Goal: Communication & Community: Connect with others

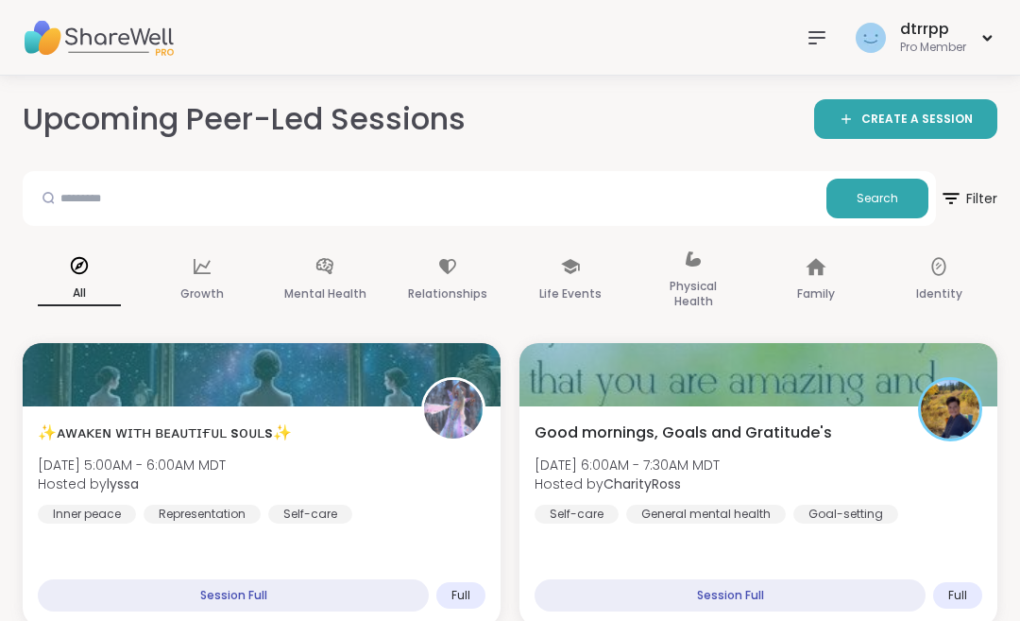
click at [812, 402] on div at bounding box center [759, 374] width 478 height 63
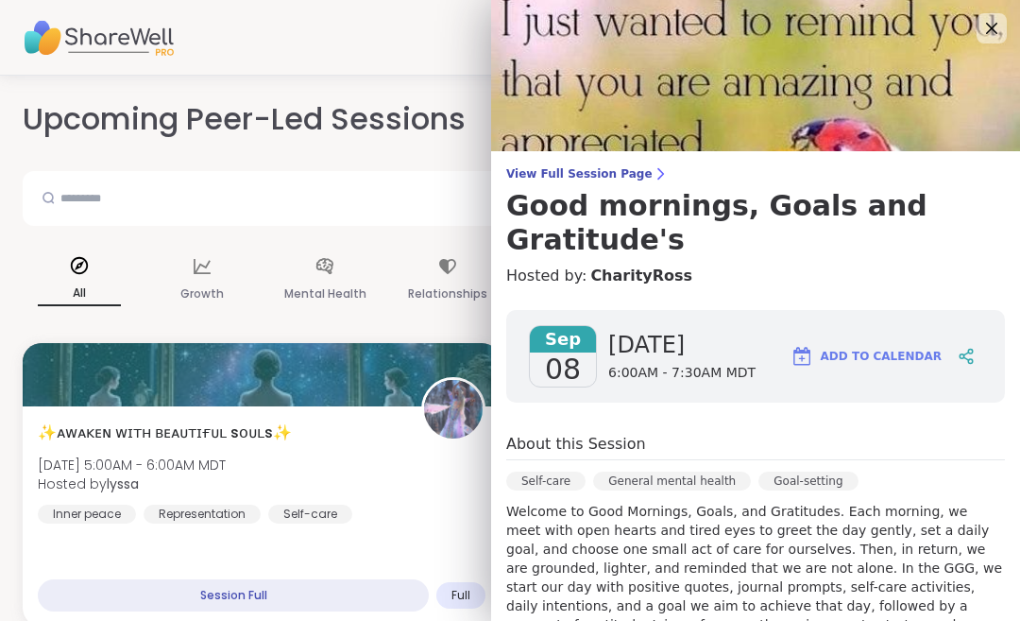
click at [1003, 17] on icon at bounding box center [992, 28] width 23 height 23
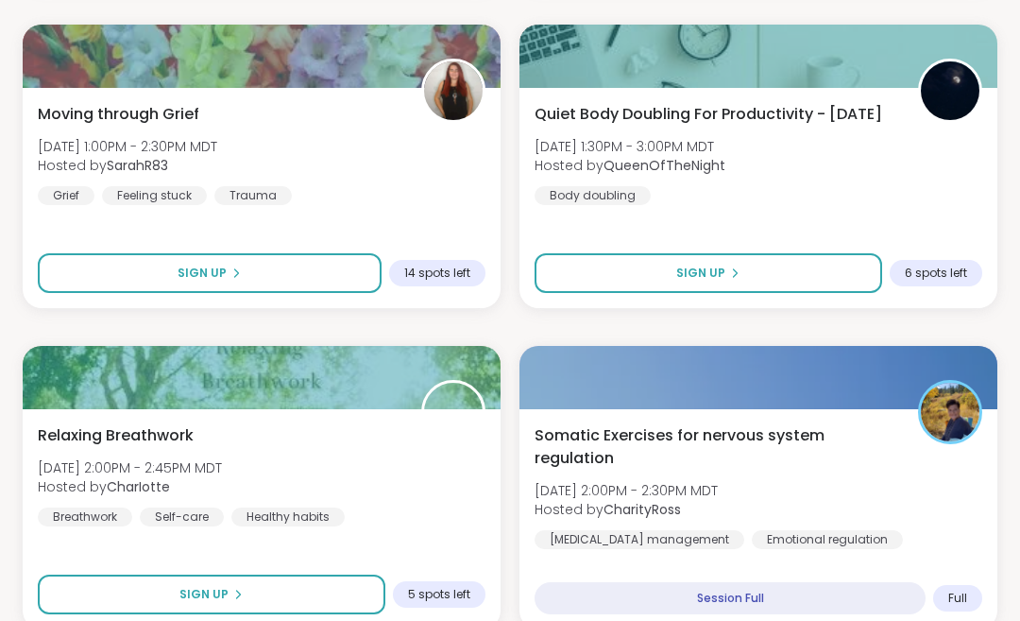
scroll to position [3532, 0]
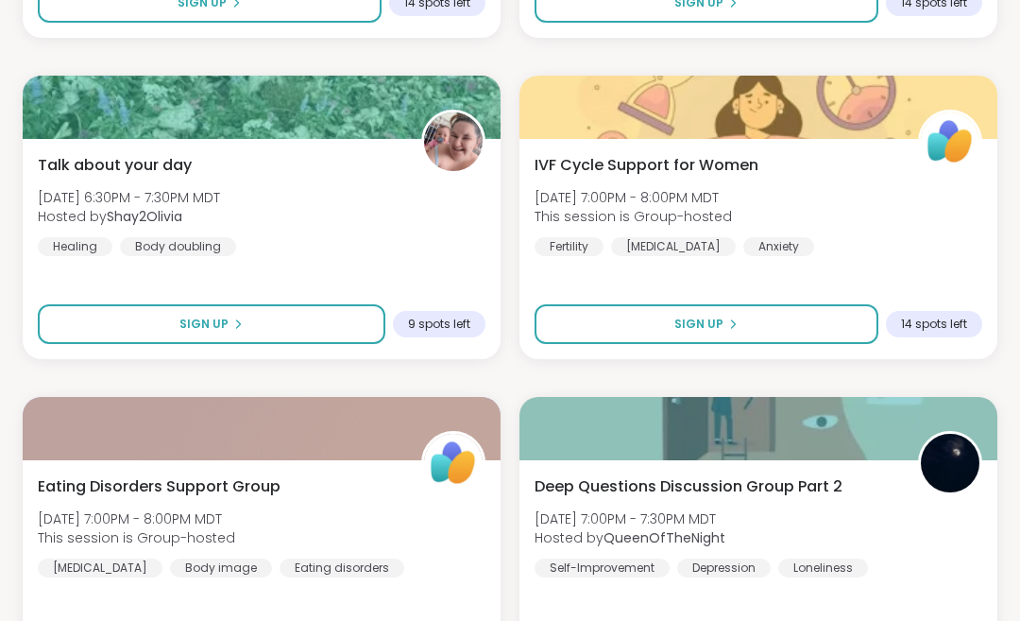
scroll to position [6693, 0]
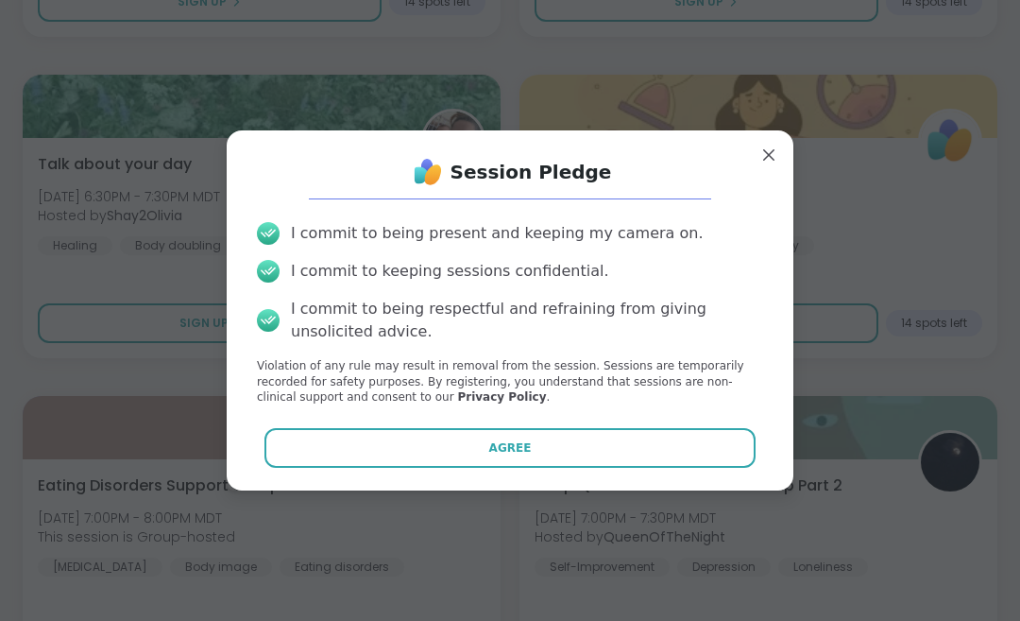
click at [531, 468] on button "Agree" at bounding box center [511, 448] width 492 height 40
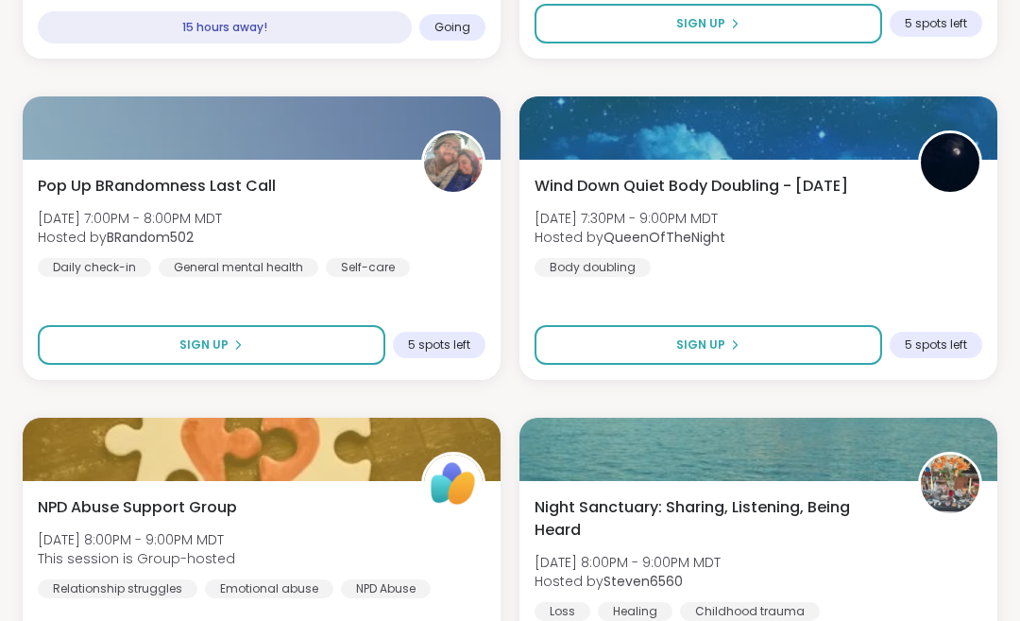
scroll to position [7314, 0]
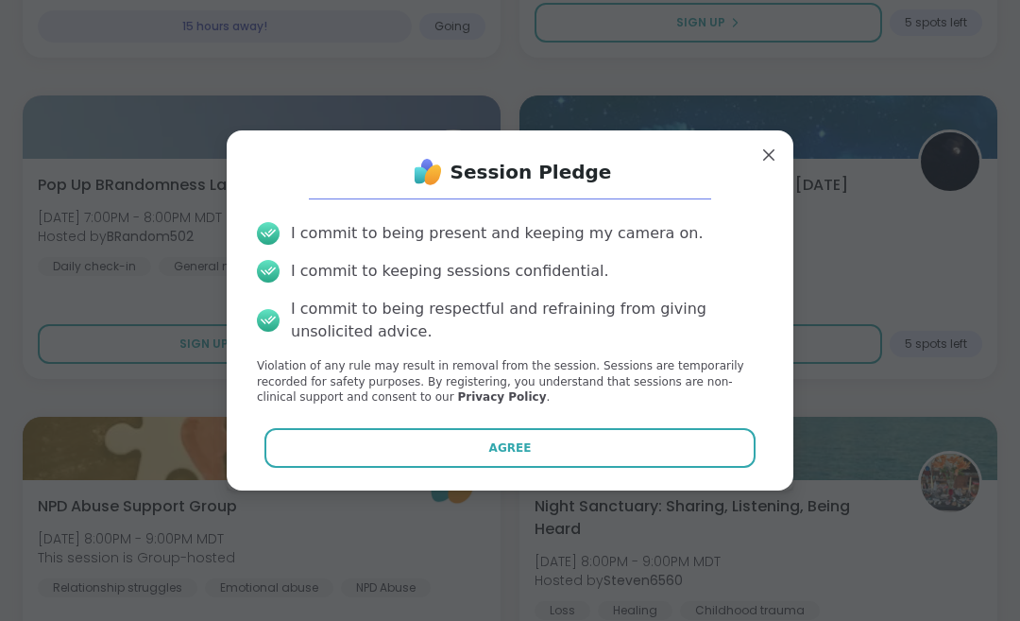
click at [566, 468] on button "Agree" at bounding box center [511, 448] width 492 height 40
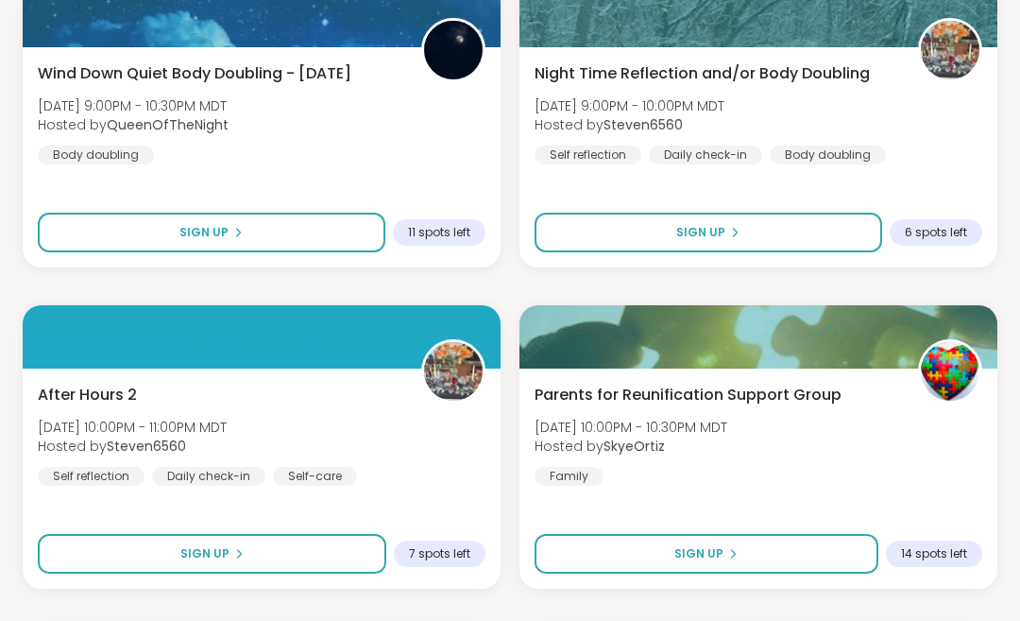
scroll to position [8071, 0]
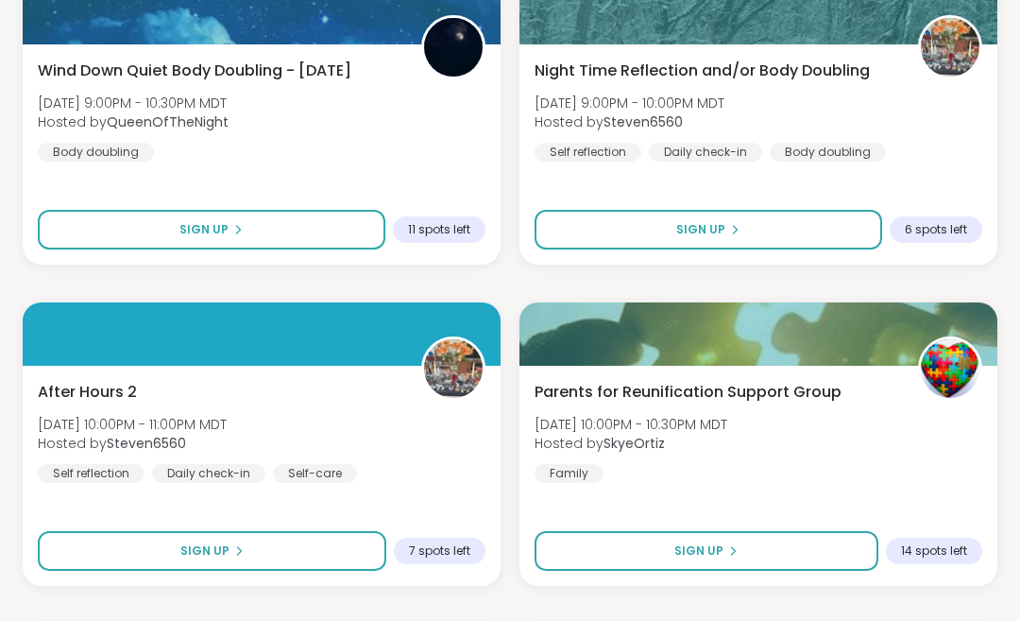
click at [318, 556] on button "Sign Up" at bounding box center [212, 551] width 349 height 40
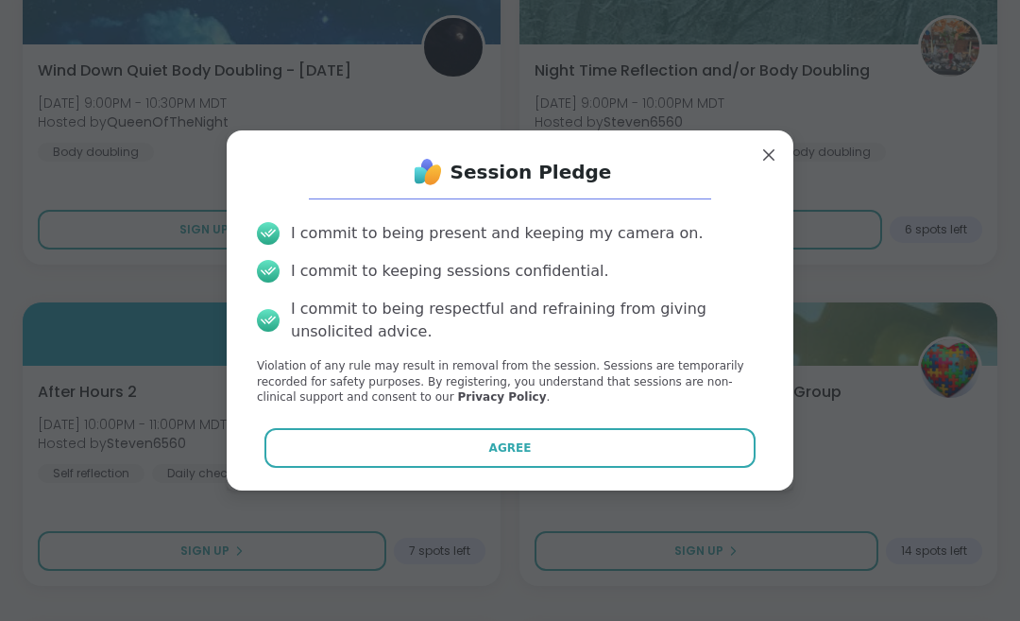
click at [408, 468] on button "Agree" at bounding box center [511, 448] width 492 height 40
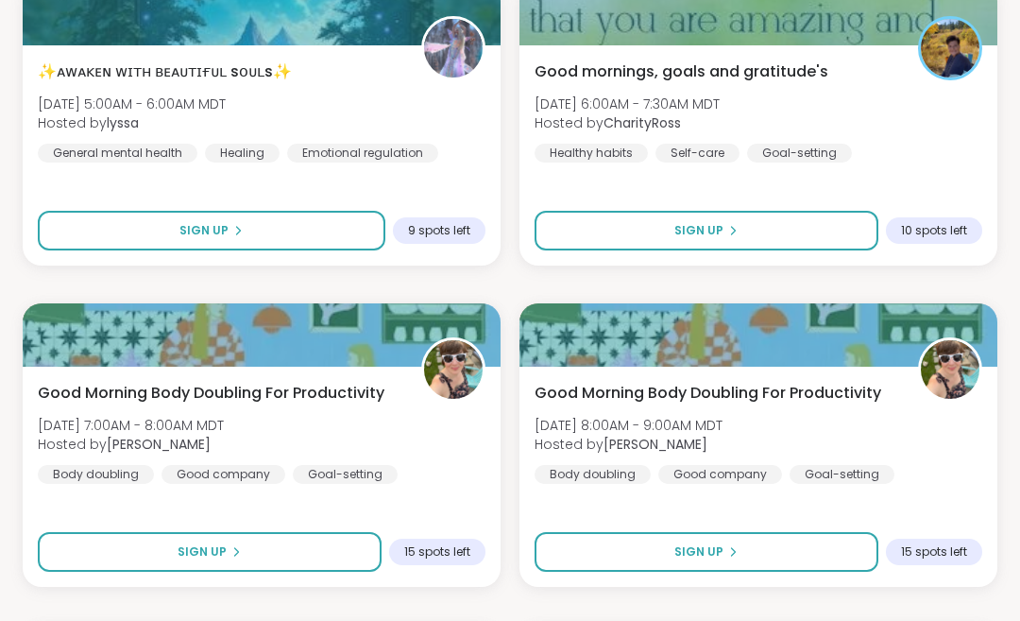
scroll to position [8711, 0]
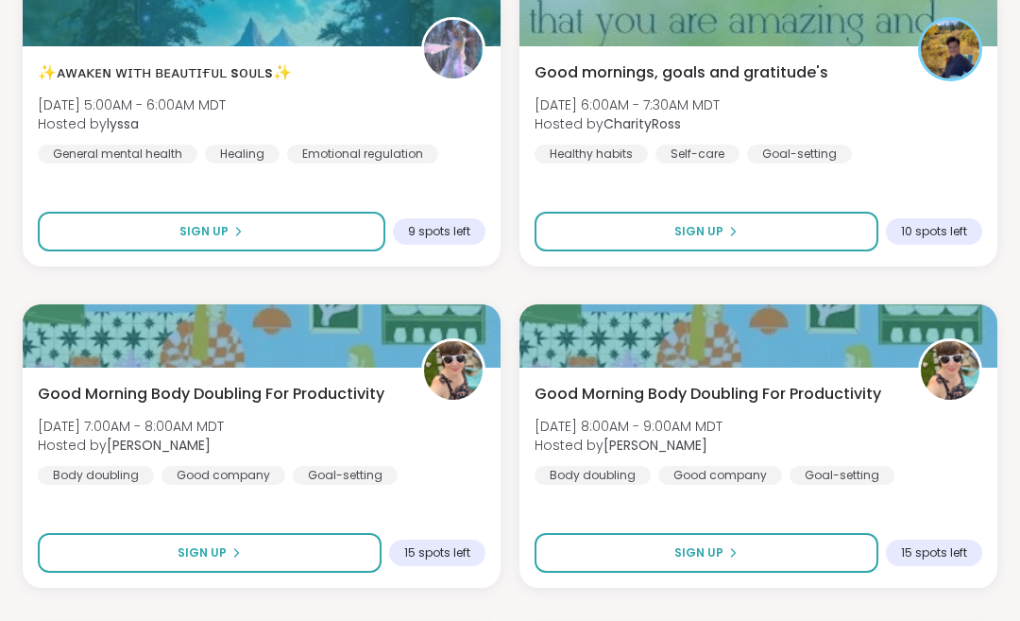
click at [311, 236] on button "Sign Up" at bounding box center [212, 233] width 348 height 40
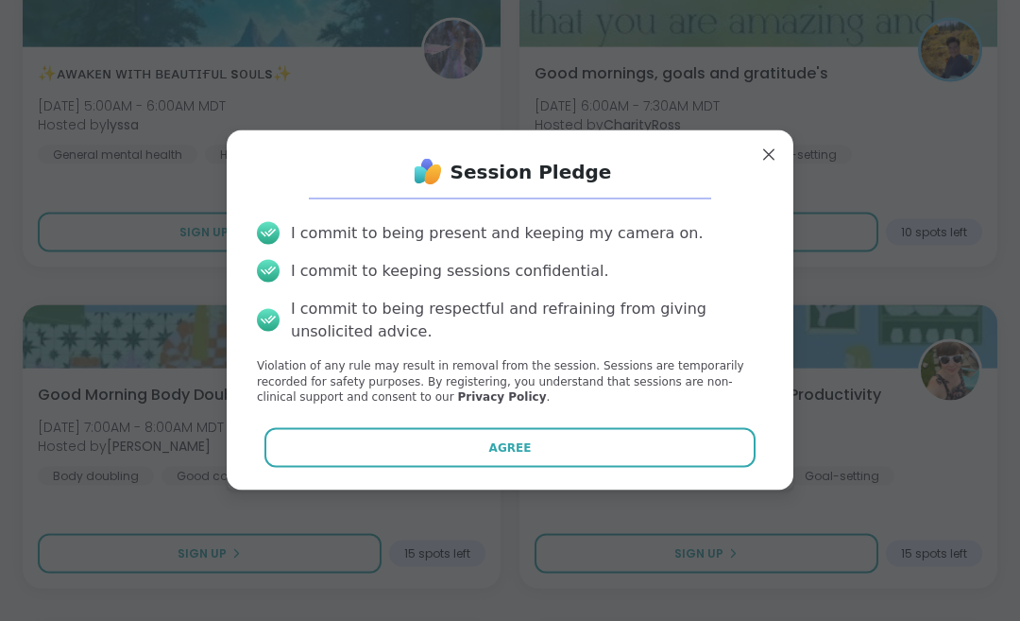
scroll to position [8712, 0]
click at [499, 449] on span "Agree" at bounding box center [510, 447] width 43 height 17
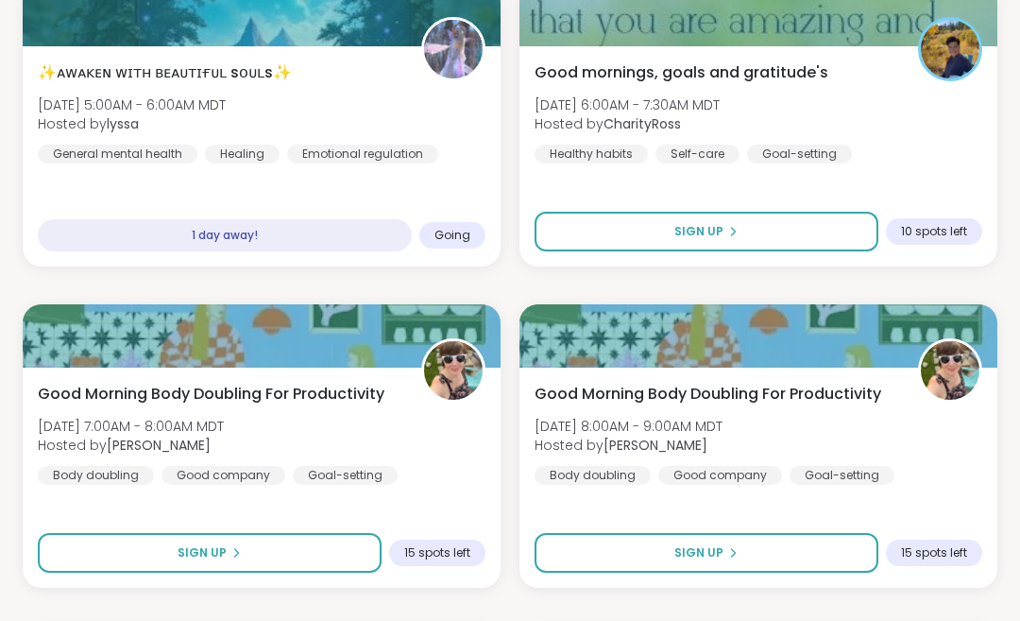
click at [749, 238] on button "Sign Up" at bounding box center [707, 232] width 344 height 40
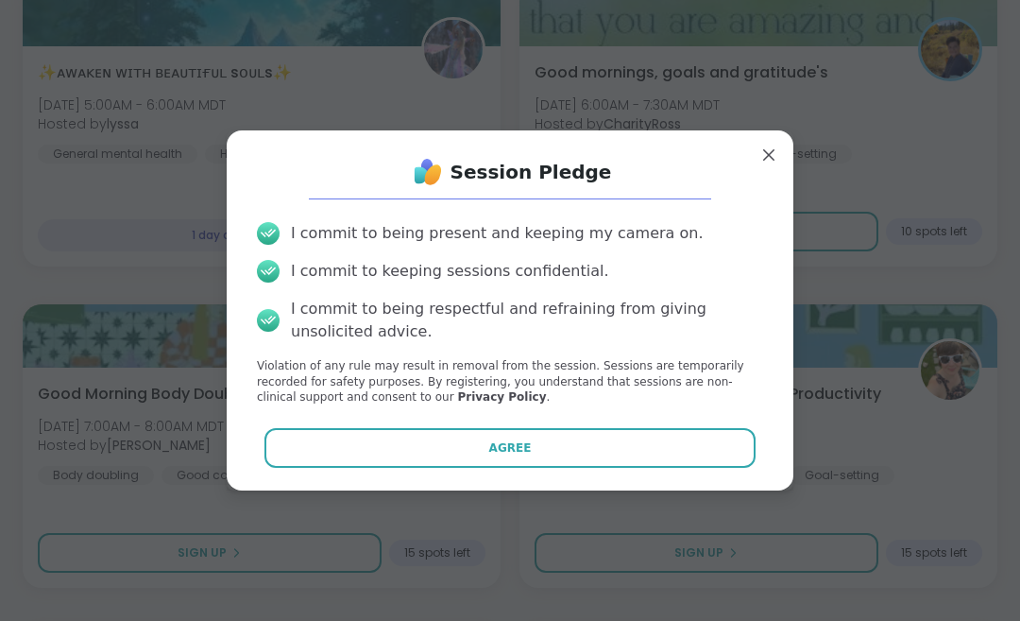
click at [554, 451] on button "Agree" at bounding box center [511, 448] width 492 height 40
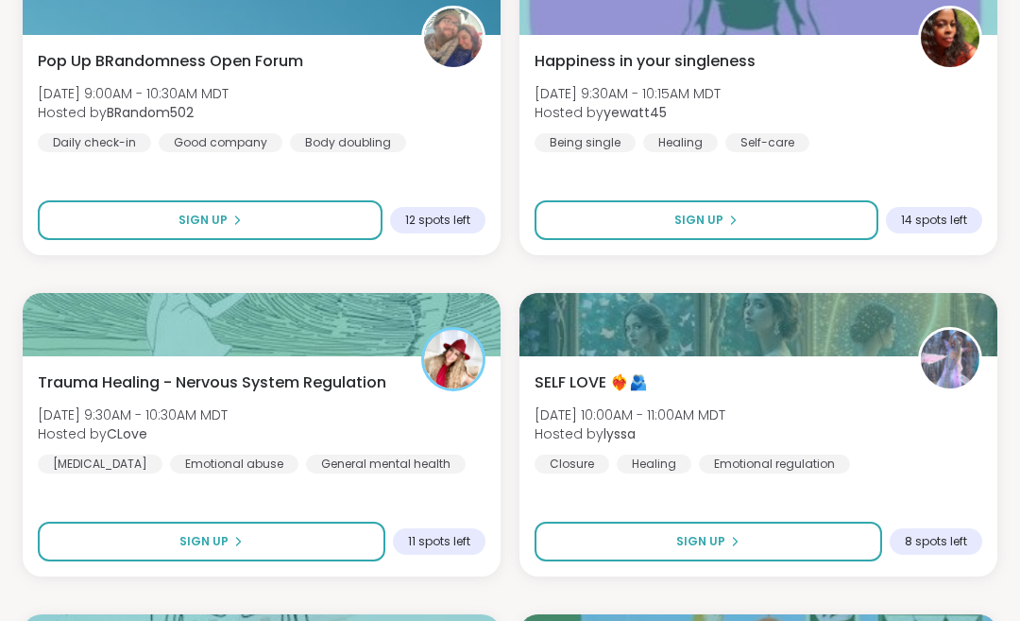
scroll to position [9687, 0]
click at [275, 539] on button "Sign Up" at bounding box center [212, 542] width 348 height 40
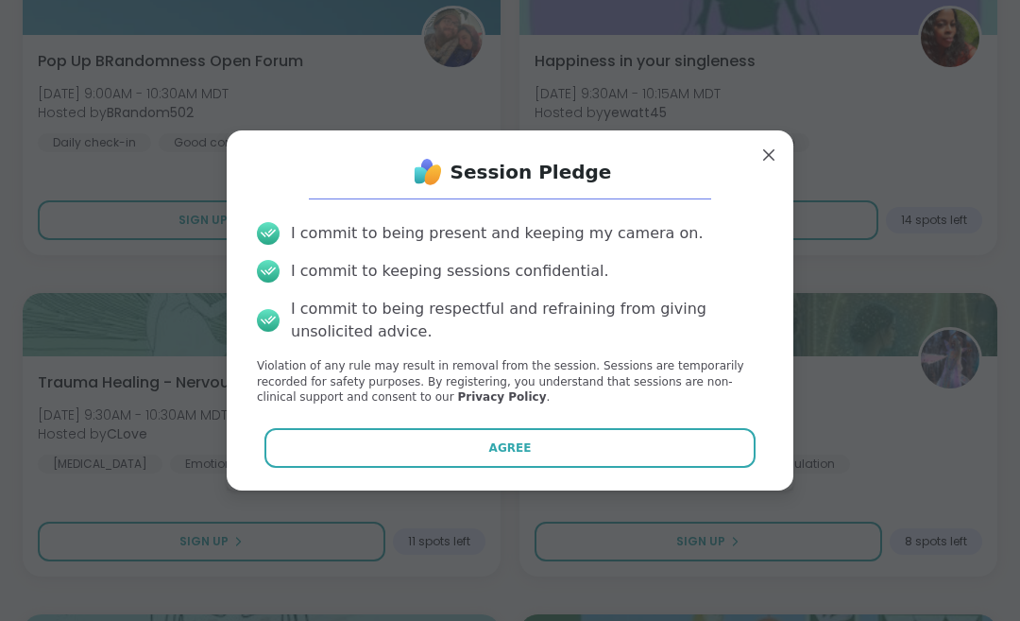
click at [511, 456] on span "Agree" at bounding box center [510, 447] width 43 height 17
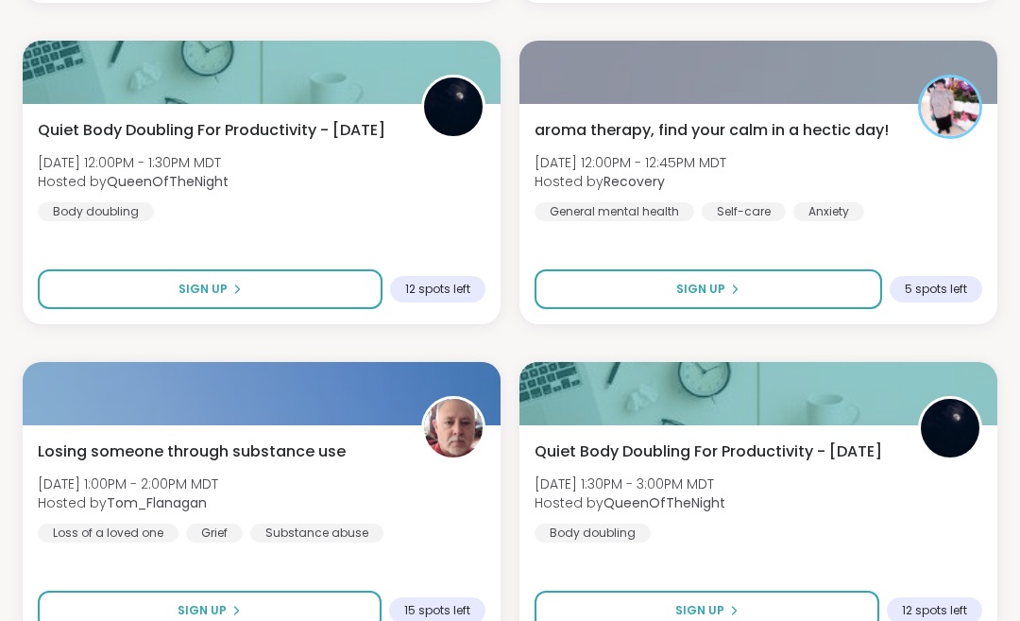
scroll to position [10903, 0]
click at [738, 295] on icon at bounding box center [734, 288] width 11 height 11
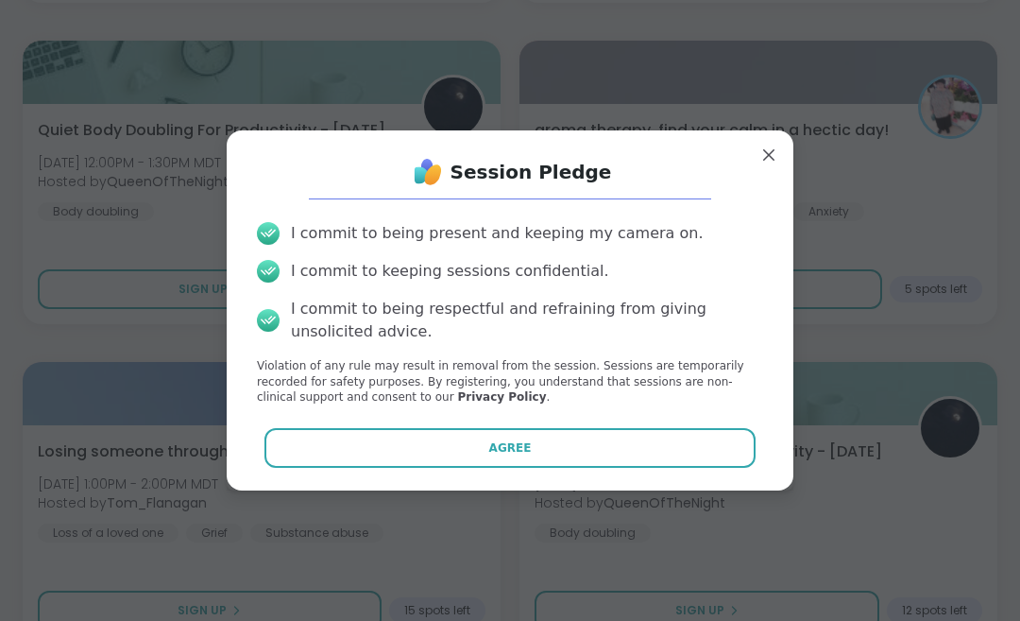
click at [608, 468] on button "Agree" at bounding box center [511, 448] width 492 height 40
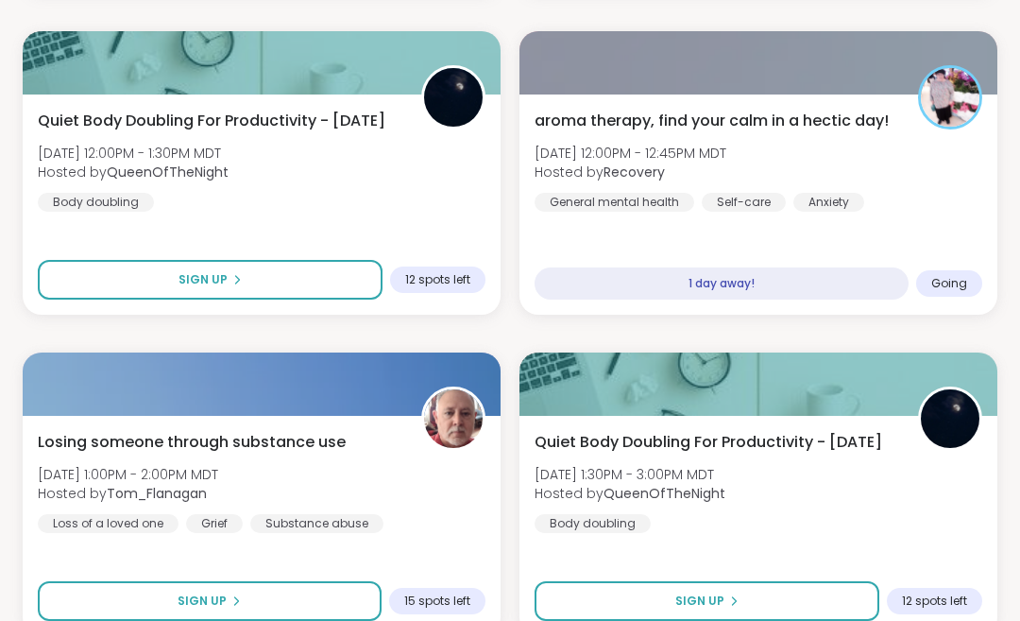
scroll to position [10911, 0]
click at [291, 600] on button "Sign Up" at bounding box center [210, 602] width 344 height 40
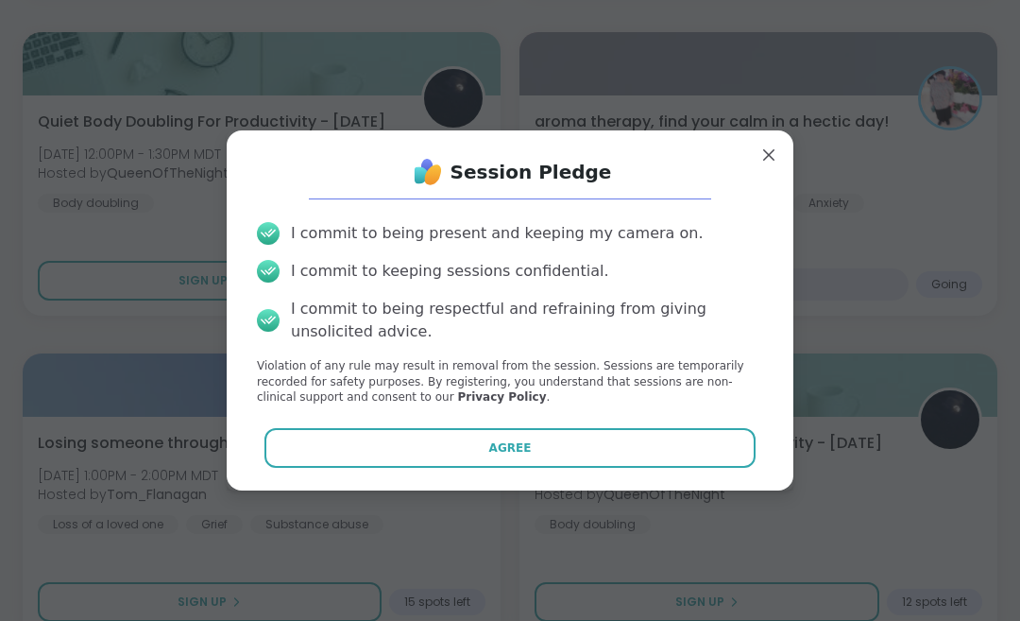
click at [533, 468] on button "Agree" at bounding box center [511, 448] width 492 height 40
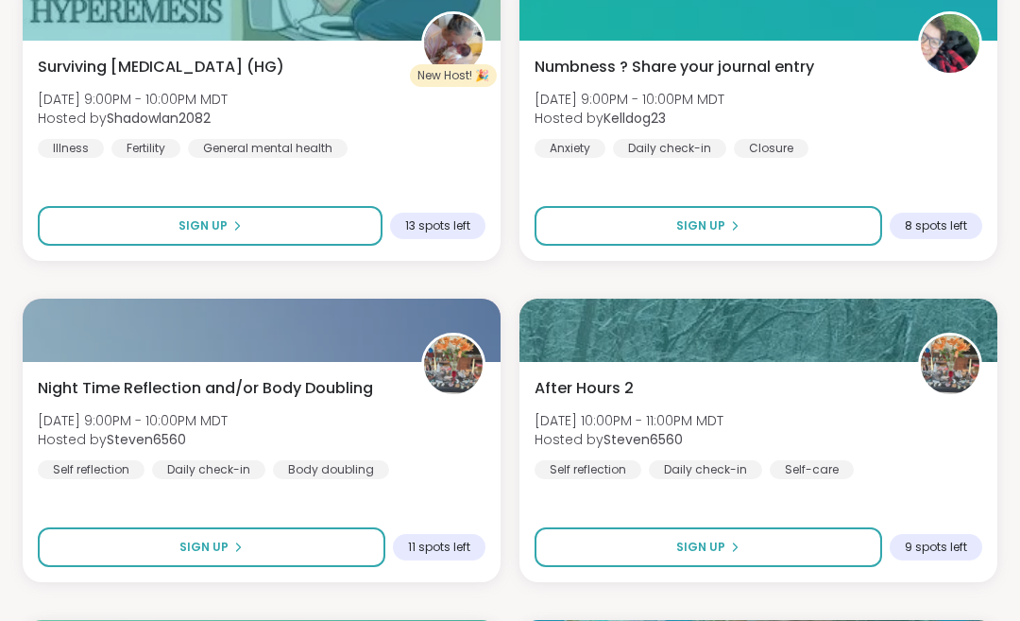
scroll to position [14179, 0]
click at [742, 543] on button "Sign Up" at bounding box center [709, 547] width 348 height 40
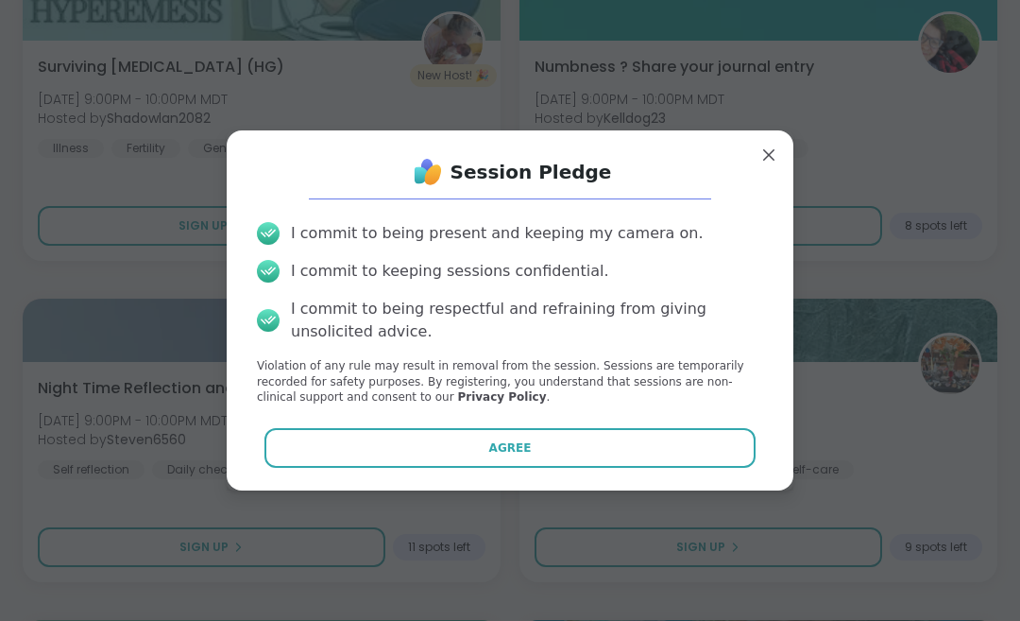
click at [535, 468] on button "Agree" at bounding box center [511, 448] width 492 height 40
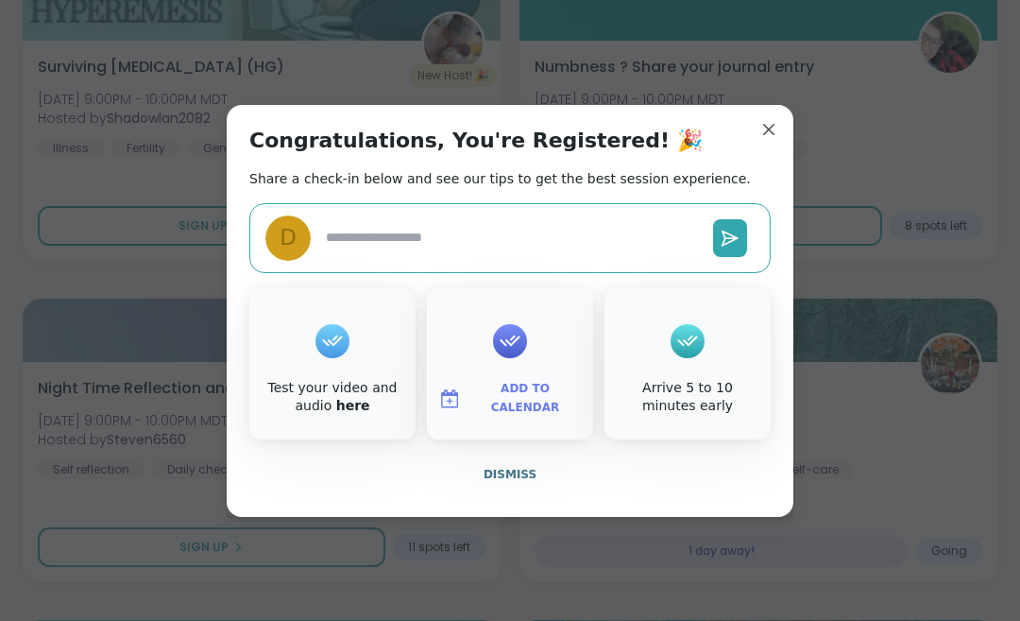
type textarea "*"
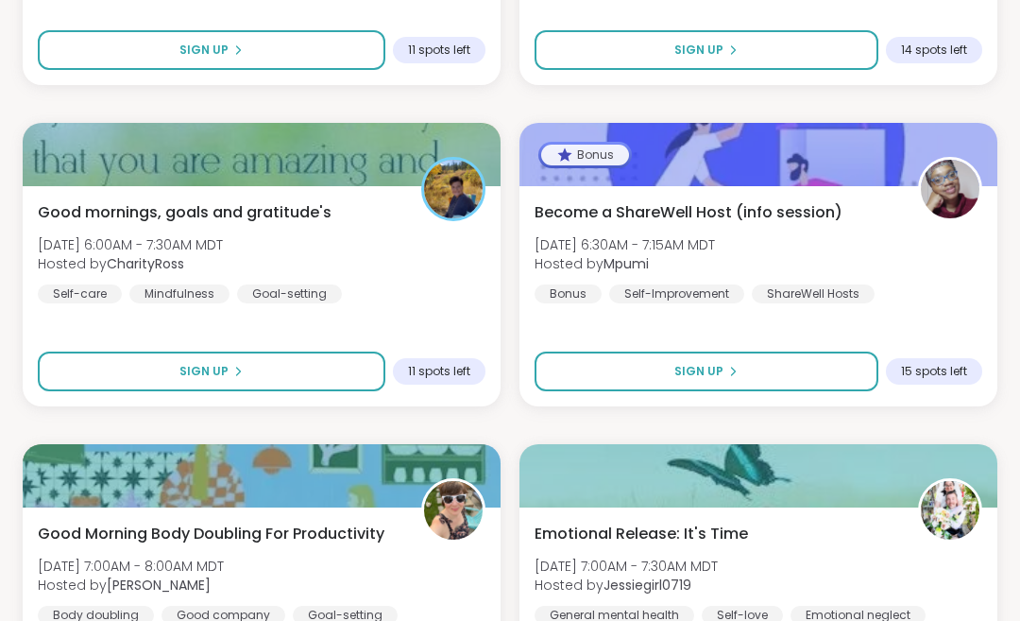
scroll to position [14998, 0]
